Goal: Find specific page/section: Find specific page/section

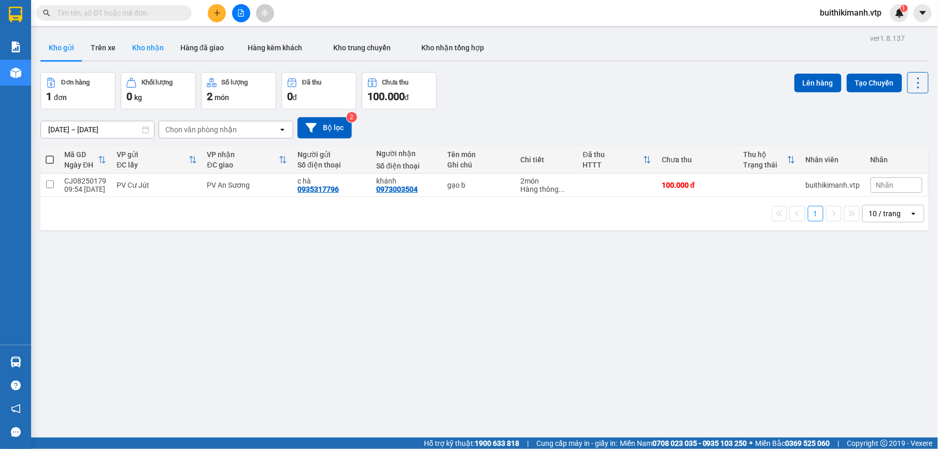
click at [150, 47] on button "Kho nhận" at bounding box center [148, 47] width 48 height 25
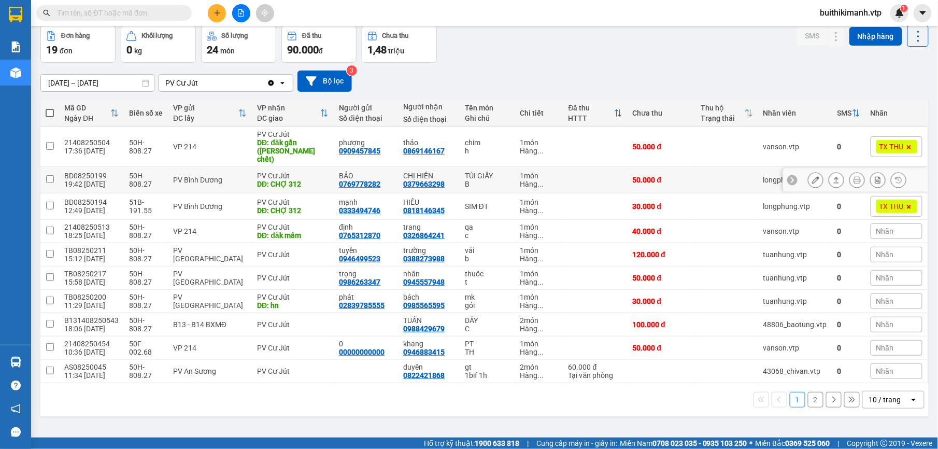
scroll to position [48, 0]
